Goal: Information Seeking & Learning: Learn about a topic

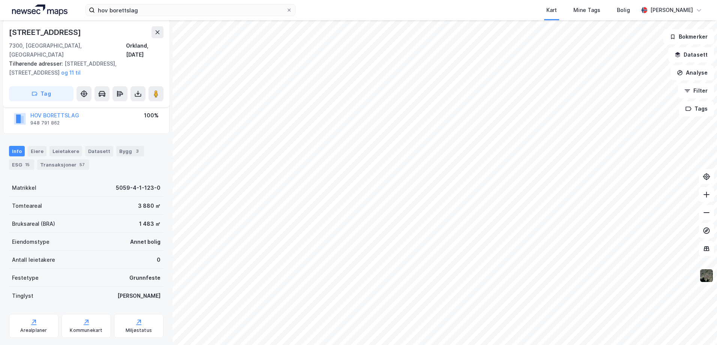
scroll to position [100, 0]
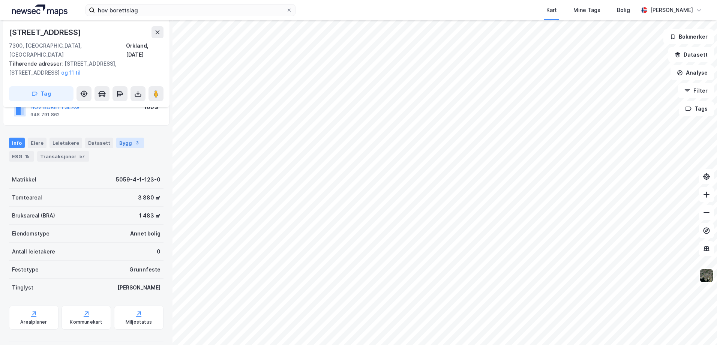
click at [118, 138] on div "Bygg 3" at bounding box center [130, 143] width 28 height 10
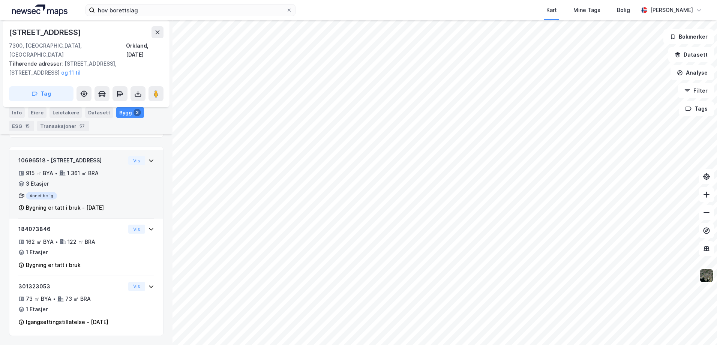
scroll to position [203, 0]
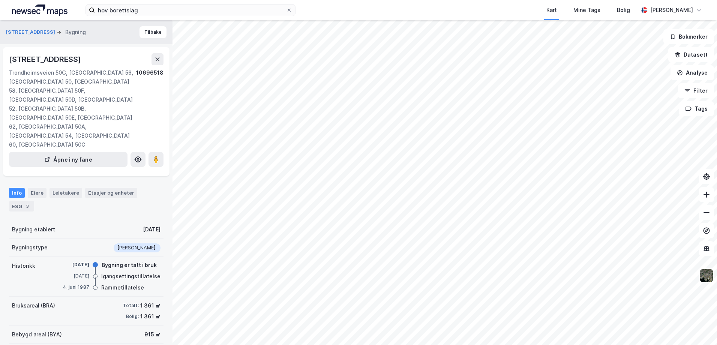
scroll to position [57, 0]
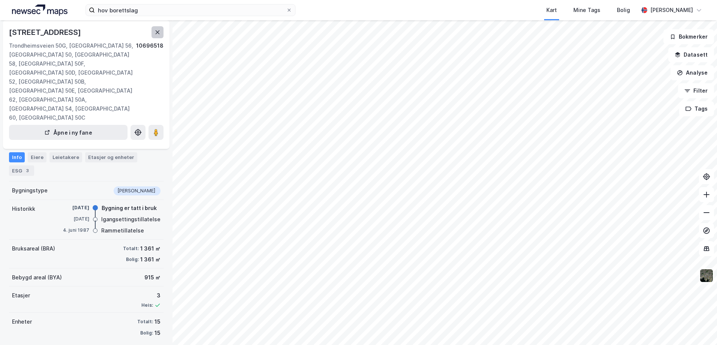
click at [155, 35] on icon at bounding box center [157, 32] width 6 height 6
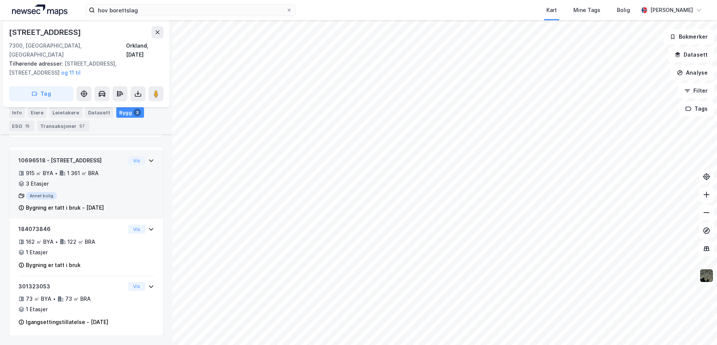
scroll to position [23, 0]
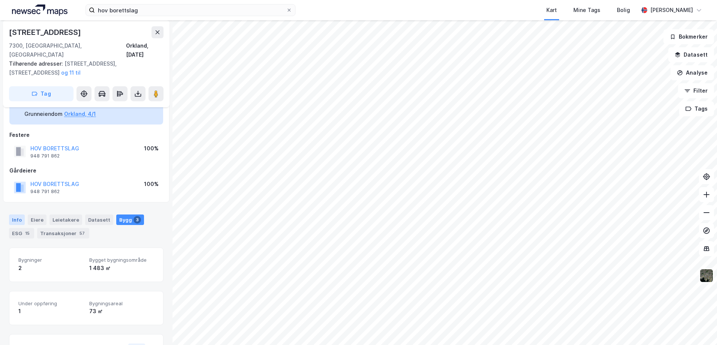
click at [18, 214] on div "Info" at bounding box center [17, 219] width 16 height 10
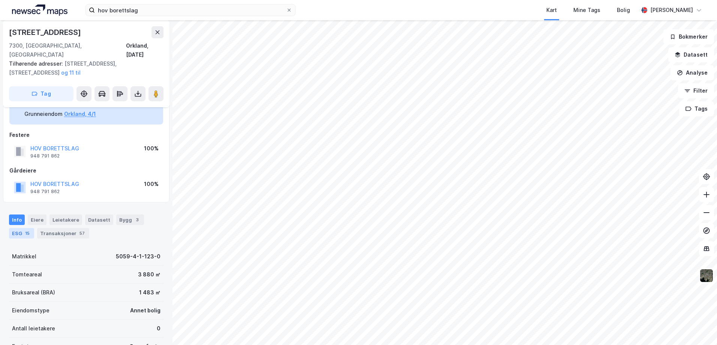
click at [21, 228] on div "ESG 15" at bounding box center [21, 233] width 25 height 10
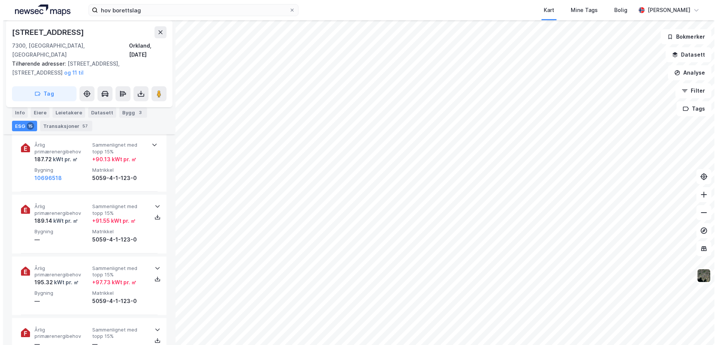
scroll to position [179, 0]
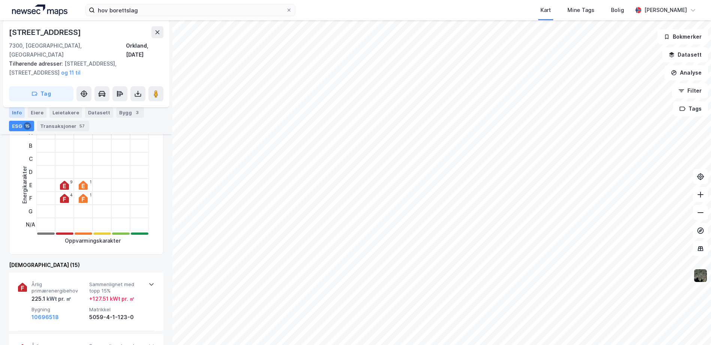
click at [16, 114] on div "Info" at bounding box center [17, 112] width 16 height 10
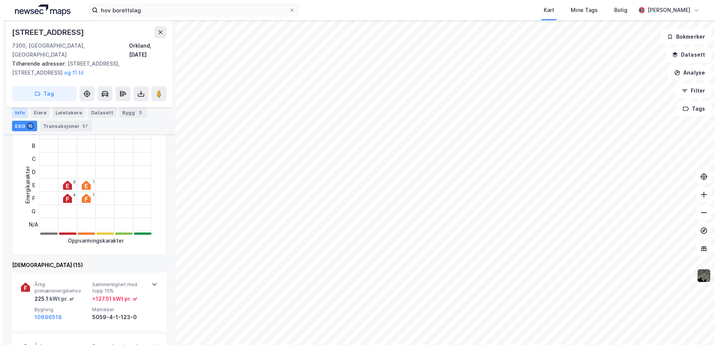
scroll to position [100, 0]
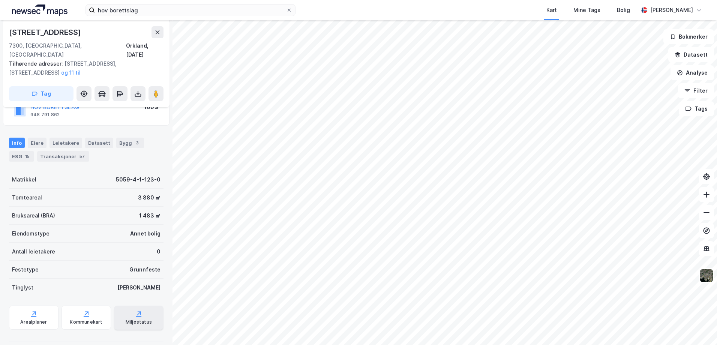
click at [145, 309] on div "Miljøstatus" at bounding box center [138, 317] width 49 height 24
click at [694, 72] on button "Analyse" at bounding box center [691, 72] width 43 height 15
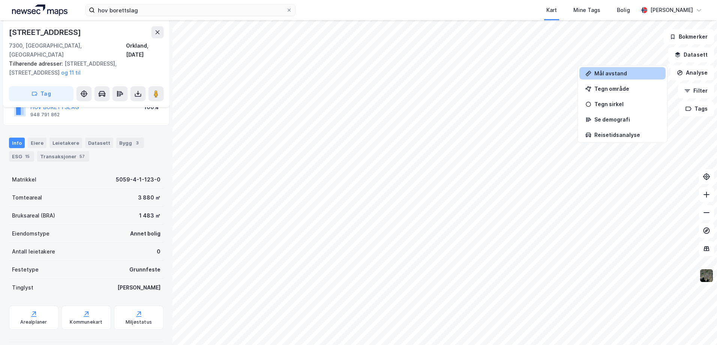
click at [610, 71] on div "Mål avstand" at bounding box center [626, 73] width 65 height 6
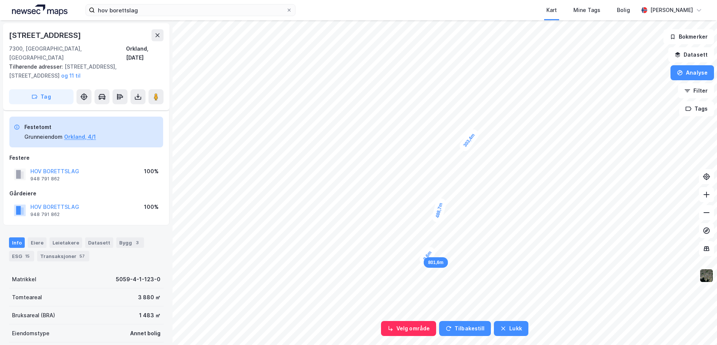
click at [428, 256] on div "9,6m" at bounding box center [427, 256] width 20 height 22
click at [690, 67] on button "Analyse" at bounding box center [691, 72] width 43 height 15
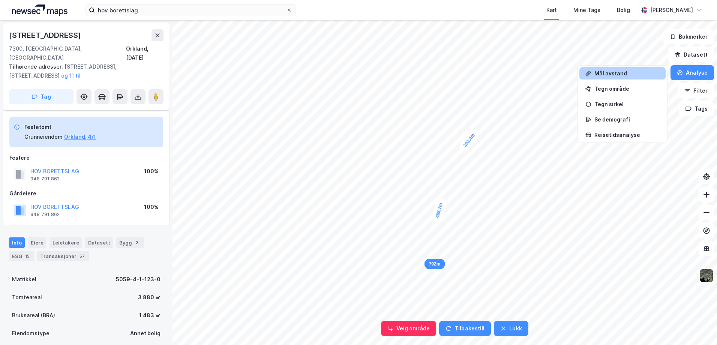
click at [627, 74] on div "Mål avstand" at bounding box center [626, 73] width 65 height 6
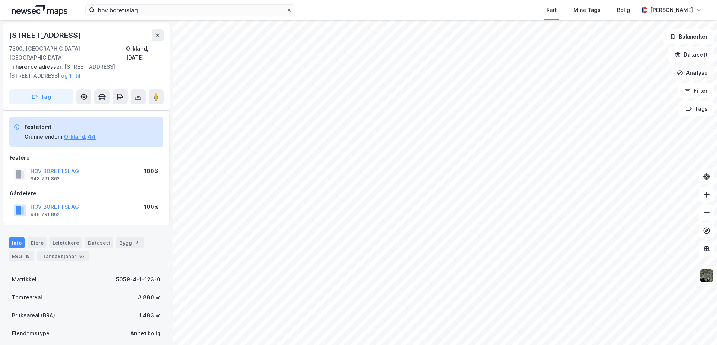
click at [694, 71] on button "Analyse" at bounding box center [691, 72] width 43 height 15
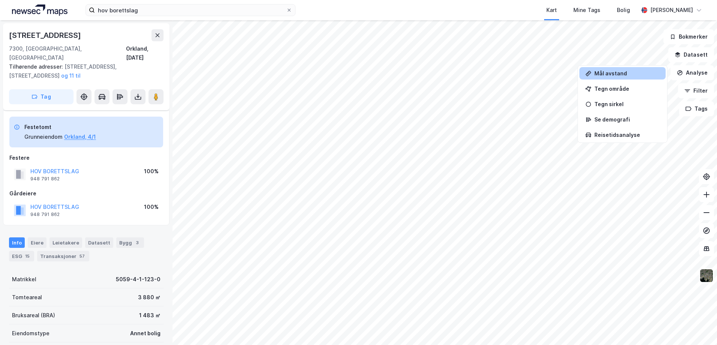
click at [622, 73] on div "Mål avstand" at bounding box center [626, 73] width 65 height 6
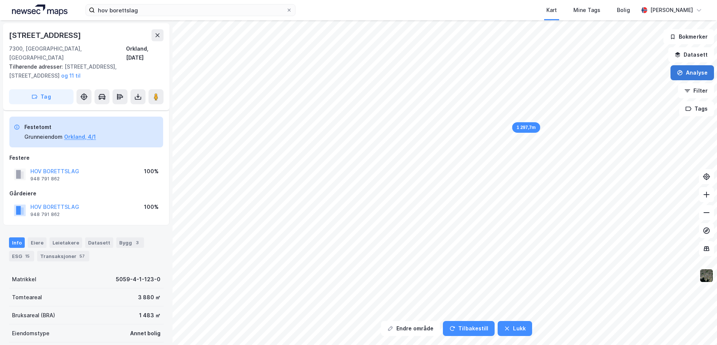
click at [697, 72] on button "Analyse" at bounding box center [691, 72] width 43 height 15
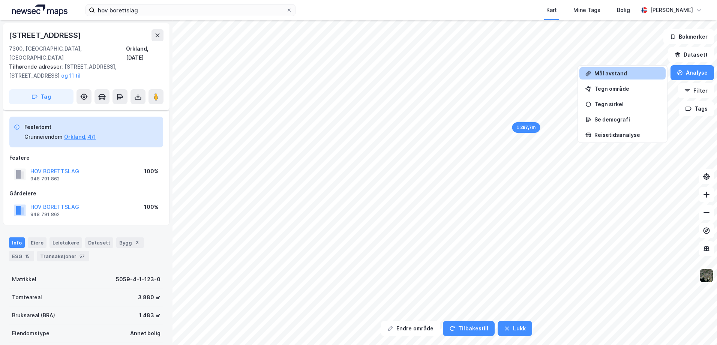
click at [622, 73] on div "Mål avstand" at bounding box center [626, 73] width 65 height 6
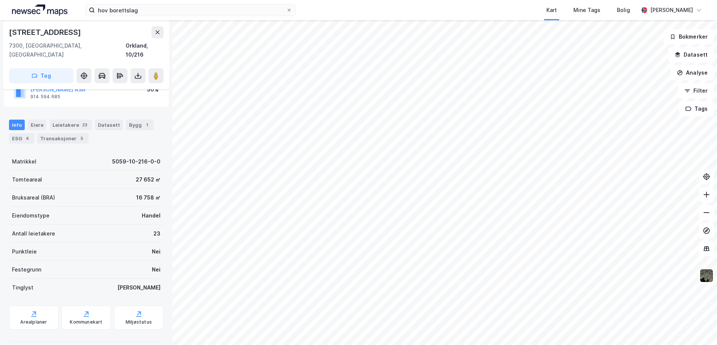
scroll to position [6, 0]
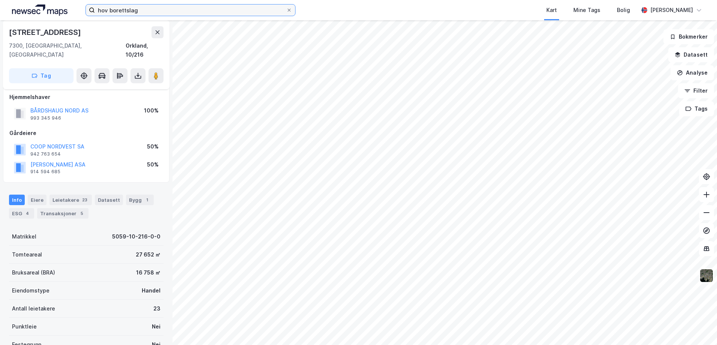
click at [205, 12] on input "hov borettslag" at bounding box center [190, 9] width 191 height 11
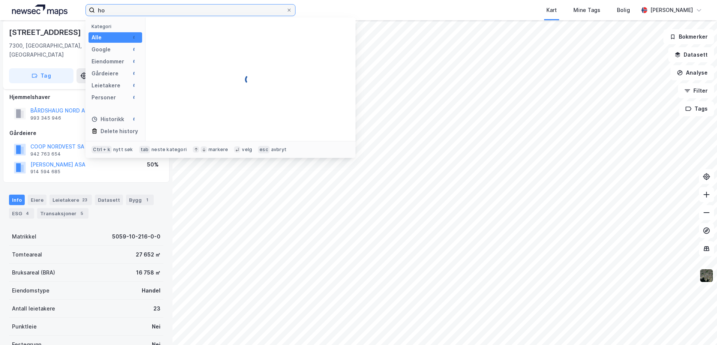
type input "h"
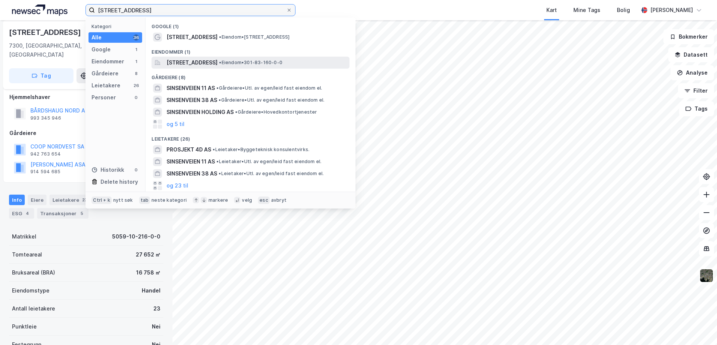
type input "[STREET_ADDRESS]"
click at [217, 62] on span "[STREET_ADDRESS]" at bounding box center [191, 62] width 51 height 9
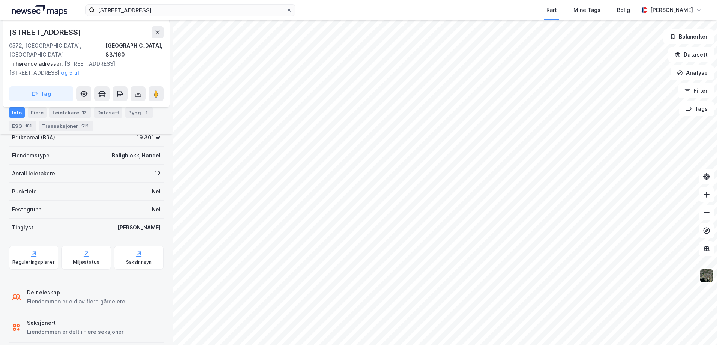
scroll to position [217, 0]
click at [135, 249] on icon at bounding box center [138, 252] width 7 height 7
